Goal: Task Accomplishment & Management: Manage account settings

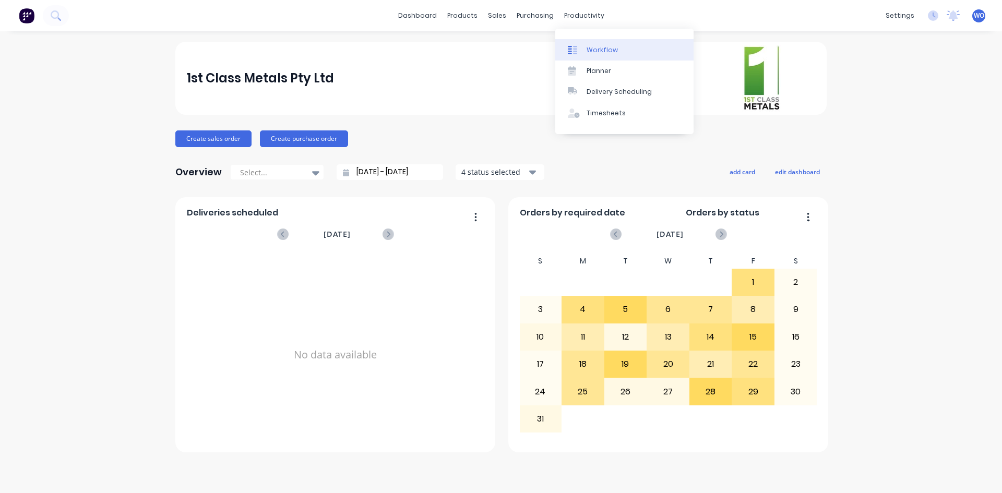
click at [589, 52] on div "Workflow" at bounding box center [602, 49] width 31 height 9
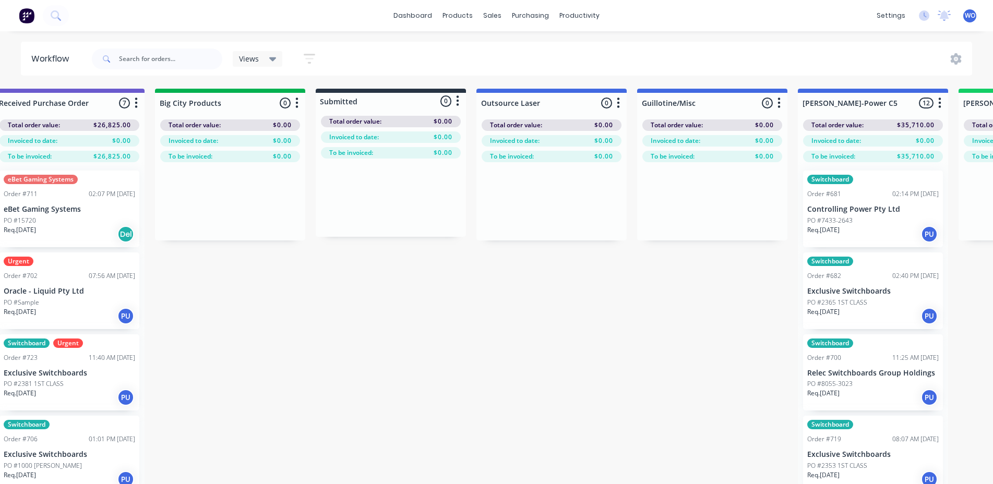
scroll to position [0, 269]
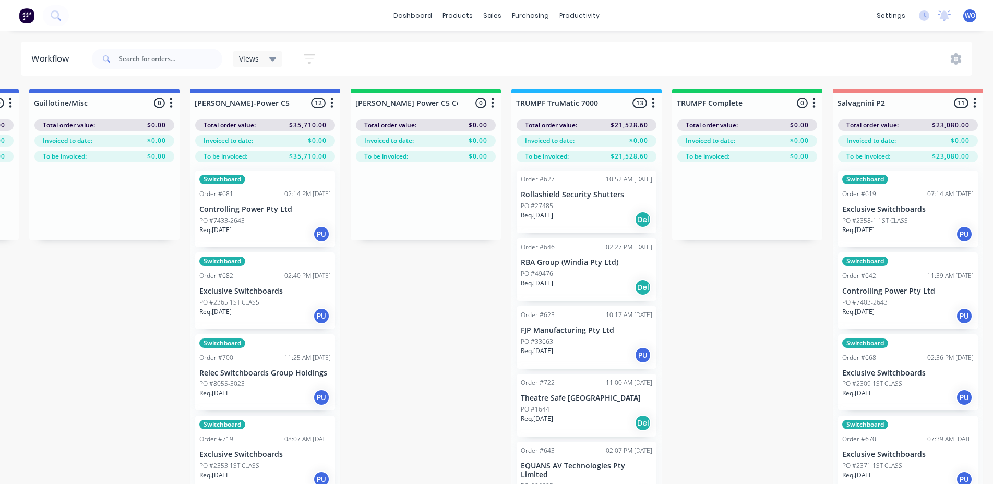
scroll to position [0, 16]
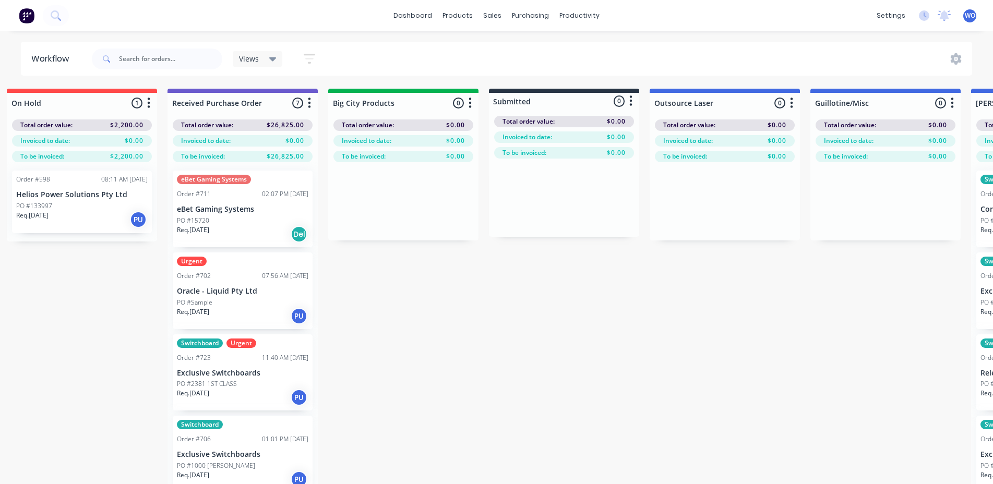
click at [28, 26] on button at bounding box center [27, 15] width 22 height 21
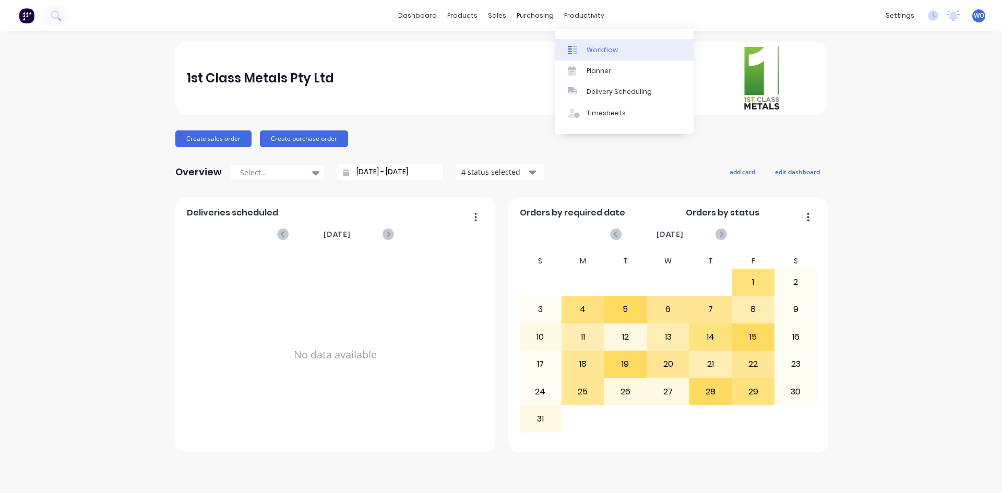
click at [587, 50] on div "Workflow" at bounding box center [602, 49] width 31 height 9
